Goal: Task Accomplishment & Management: Use online tool/utility

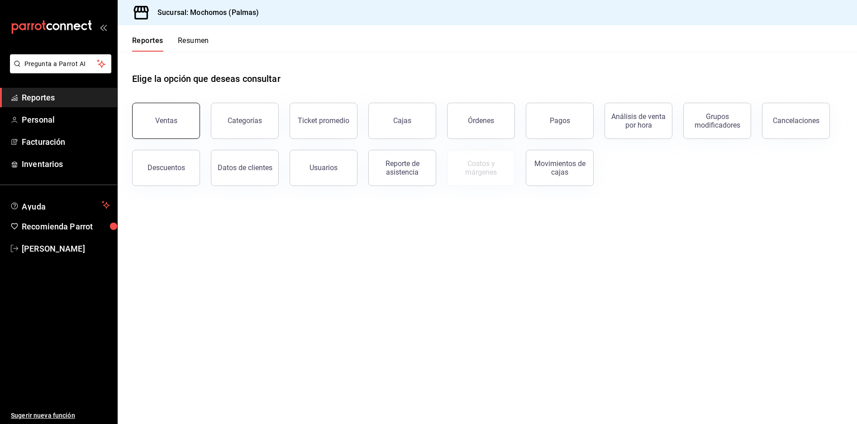
click at [193, 119] on button "Ventas" at bounding box center [166, 121] width 68 height 36
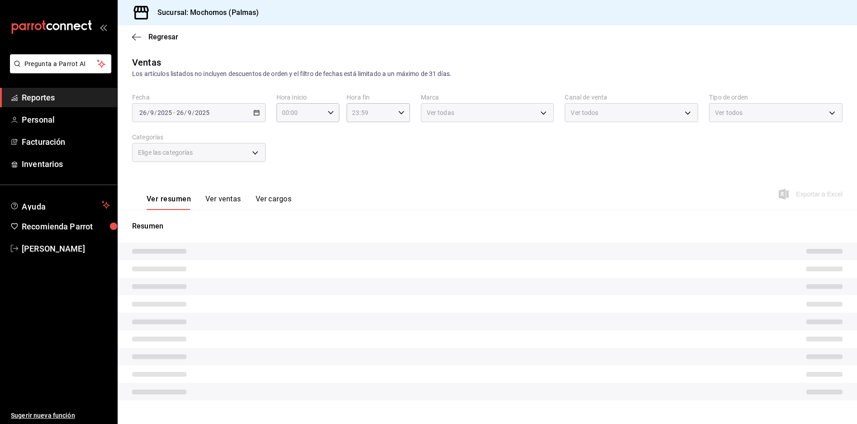
type input "05:00"
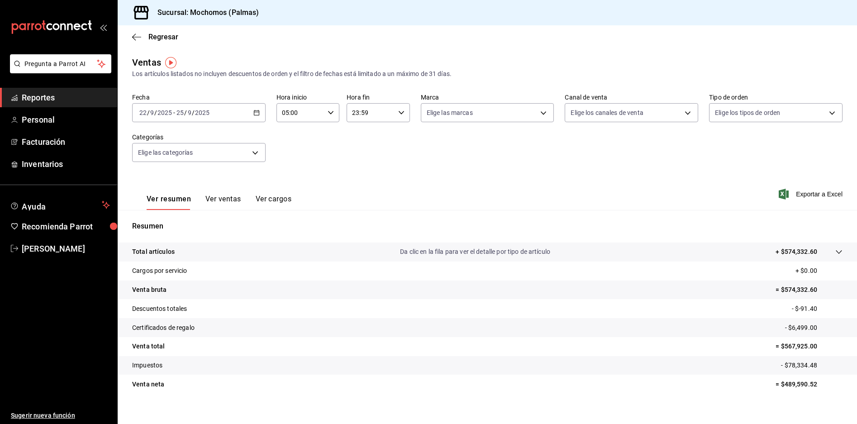
click at [256, 114] on icon "button" at bounding box center [256, 112] width 6 height 6
click at [180, 221] on span "Rango de fechas" at bounding box center [175, 221] width 70 height 9
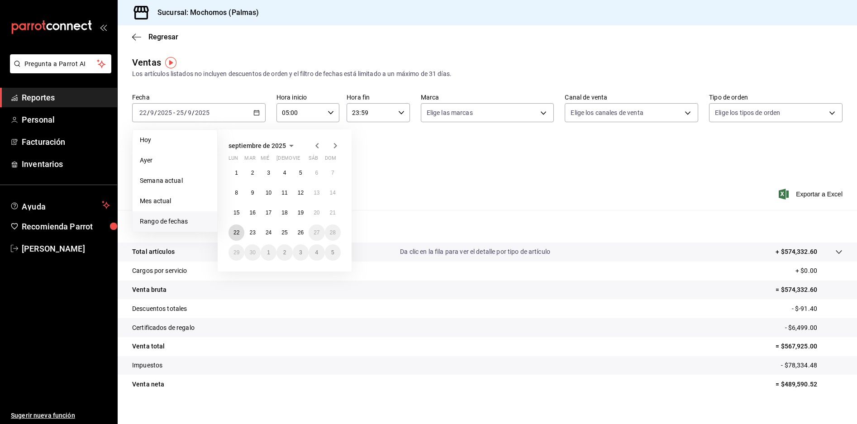
click at [242, 233] on button "22" at bounding box center [236, 232] width 16 height 16
click at [300, 231] on abbr "26" at bounding box center [301, 232] width 6 height 6
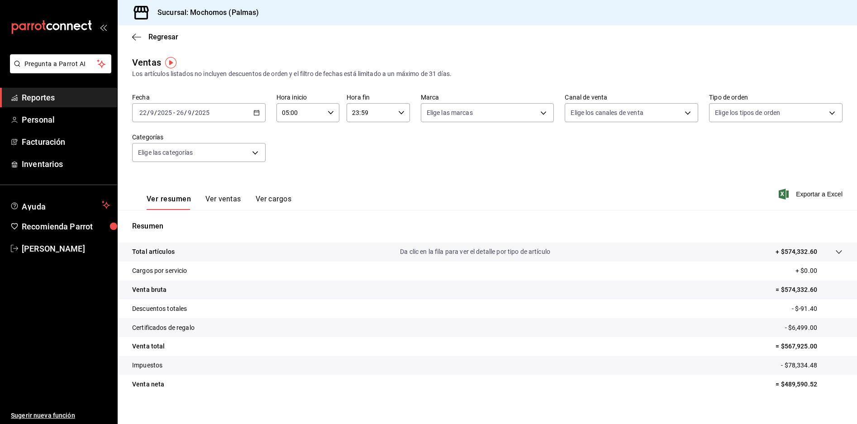
click at [392, 113] on div "23:59 Hora fin" at bounding box center [377, 112] width 63 height 19
click at [360, 124] on div at bounding box center [428, 212] width 857 height 424
click at [360, 129] on div "Fecha [DATE] [DATE] - [DATE] [DATE] Hora inicio 05:00 Hora inicio Hora fin 23:5…" at bounding box center [487, 133] width 710 height 80
click at [393, 114] on div "23:59 Hora fin" at bounding box center [377, 112] width 63 height 19
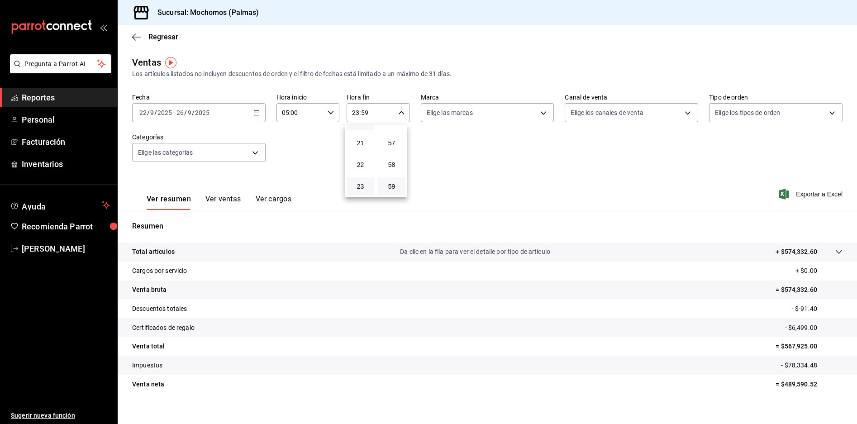
click at [359, 129] on button "20" at bounding box center [360, 121] width 28 height 18
type input "20:59"
click at [361, 135] on button "05" at bounding box center [360, 139] width 28 height 18
click at [394, 129] on button "56" at bounding box center [392, 121] width 28 height 18
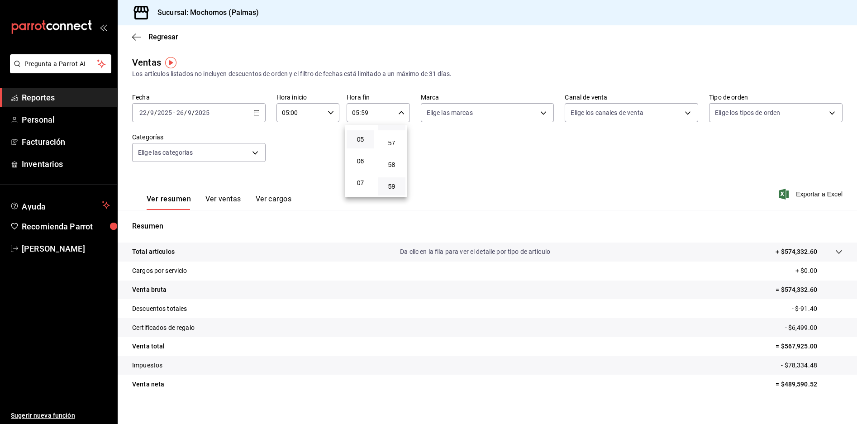
type input "05:56"
click at [394, 129] on button "00" at bounding box center [392, 136] width 28 height 18
type input "05:00"
click at [801, 190] on div at bounding box center [428, 212] width 857 height 424
click at [801, 191] on span "Exportar a Excel" at bounding box center [811, 194] width 62 height 11
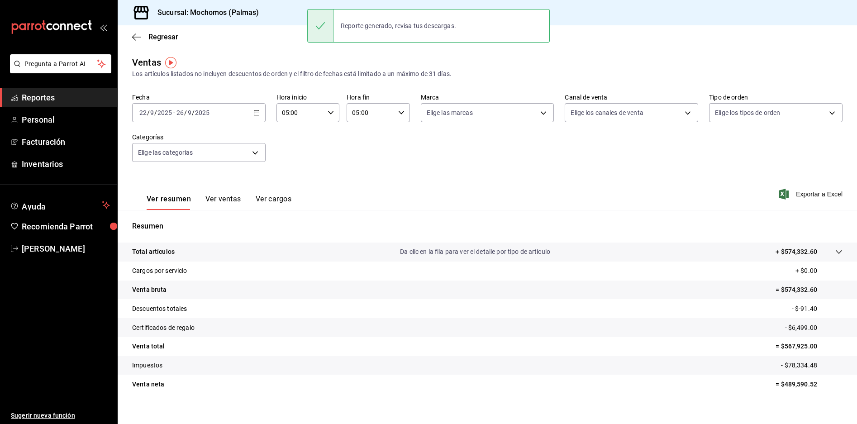
click at [59, 93] on span "Reportes" at bounding box center [66, 97] width 88 height 12
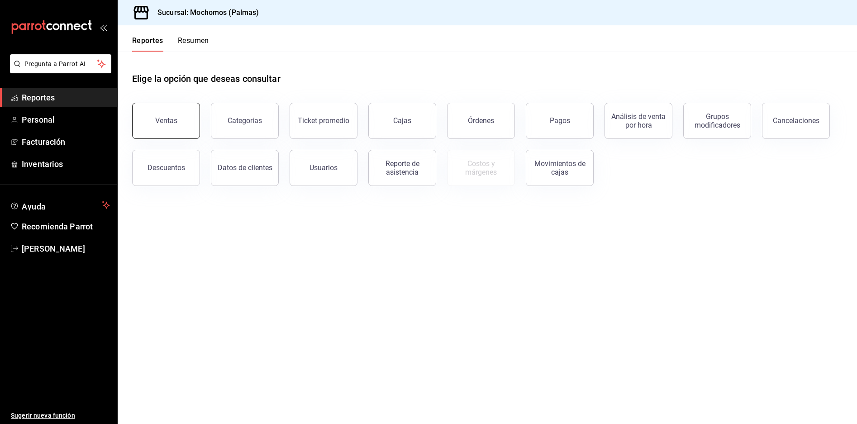
click at [191, 115] on button "Ventas" at bounding box center [166, 121] width 68 height 36
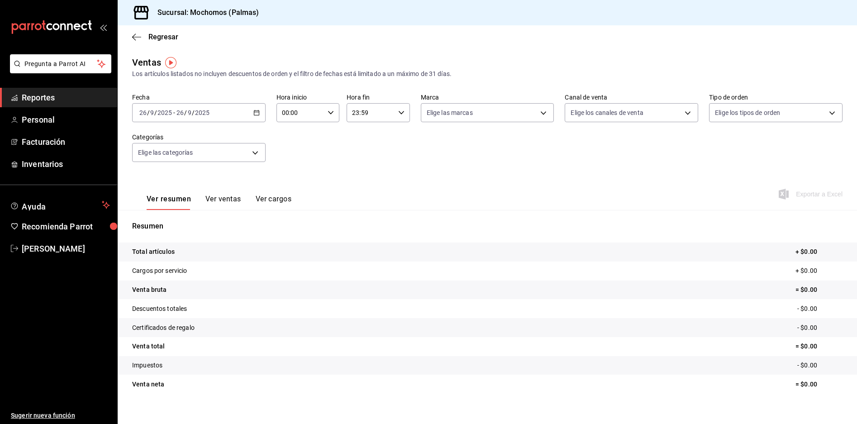
click at [255, 113] on icon "button" at bounding box center [256, 112] width 6 height 6
click at [170, 223] on span "Rango de fechas" at bounding box center [175, 221] width 70 height 9
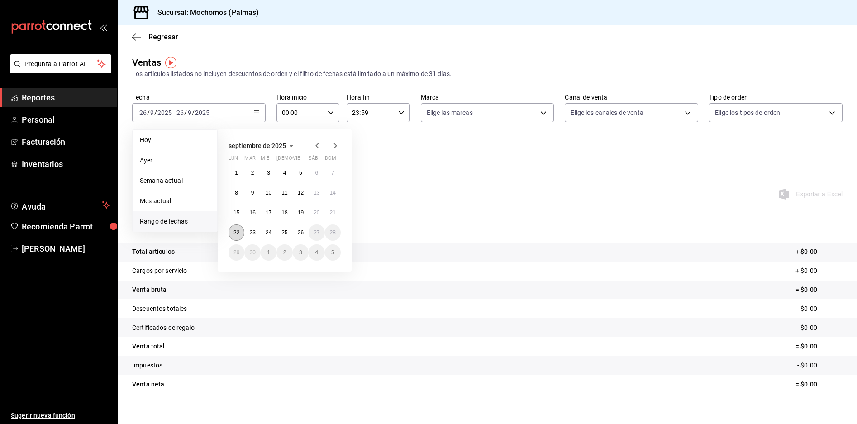
click at [229, 230] on button "22" at bounding box center [236, 232] width 16 height 16
click at [301, 230] on abbr "26" at bounding box center [301, 232] width 6 height 6
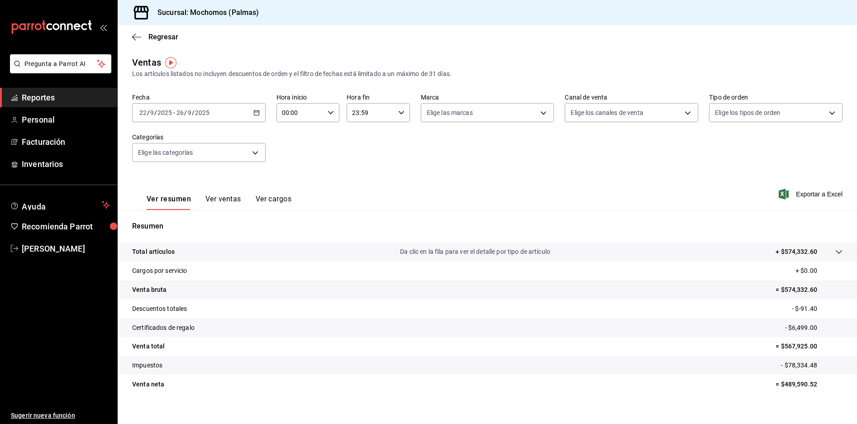
click at [327, 117] on div "00:00 Hora inicio" at bounding box center [307, 112] width 63 height 19
click at [295, 194] on button "03" at bounding box center [291, 201] width 28 height 18
type input "03:00"
click at [295, 194] on button "05" at bounding box center [291, 190] width 28 height 18
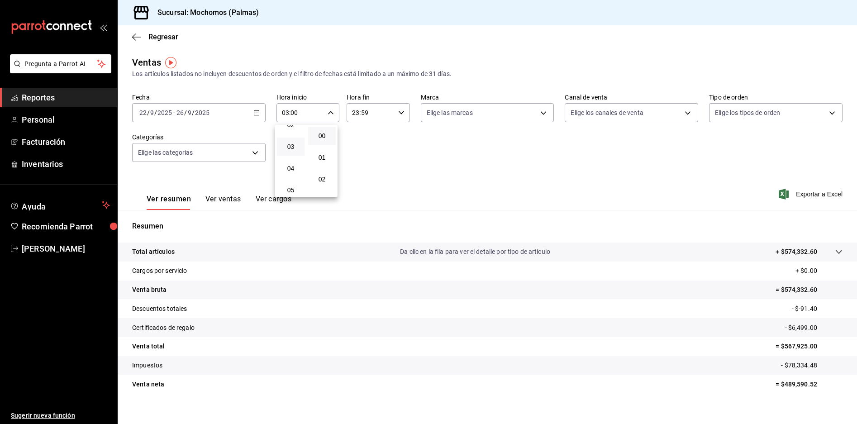
type input "05:00"
click at [402, 113] on div at bounding box center [428, 212] width 857 height 424
click at [402, 113] on div "23:59 Hora fin" at bounding box center [377, 112] width 63 height 19
click at [360, 127] on button "20" at bounding box center [360, 121] width 28 height 18
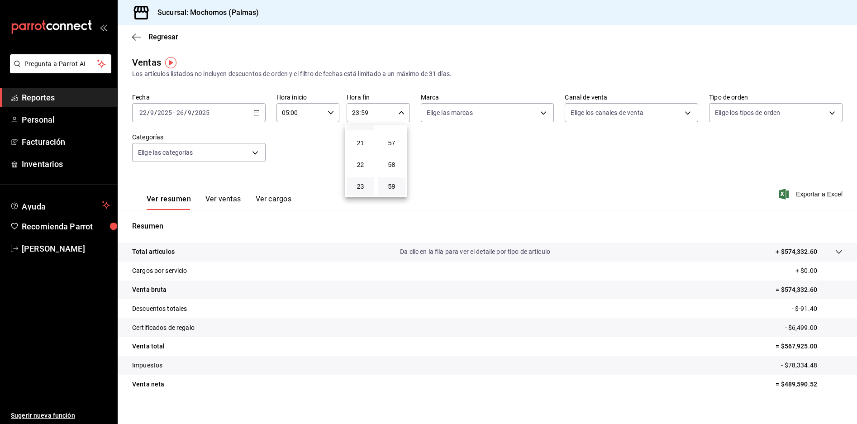
type input "20:59"
click at [362, 155] on span "05" at bounding box center [360, 153] width 17 height 7
click at [389, 126] on button "56" at bounding box center [392, 121] width 28 height 18
type input "05:56"
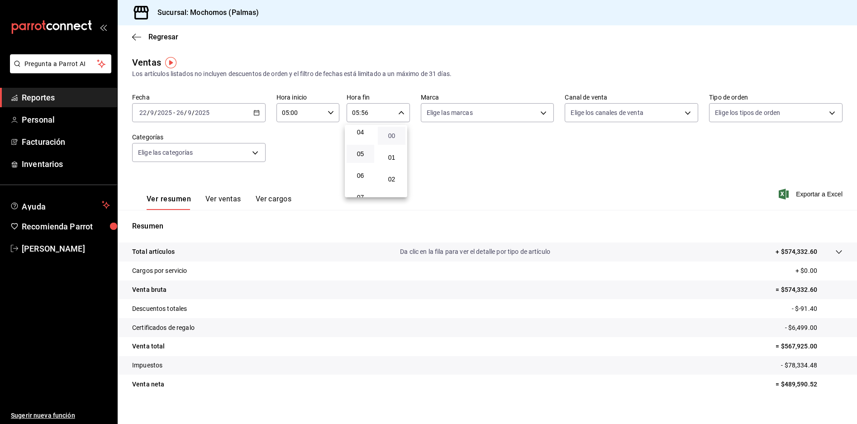
click at [393, 134] on span "00" at bounding box center [391, 135] width 17 height 7
type input "05:00"
click at [809, 192] on div at bounding box center [428, 212] width 857 height 424
click at [809, 192] on span "Exportar a Excel" at bounding box center [811, 194] width 62 height 11
